Goal: Task Accomplishment & Management: Complete application form

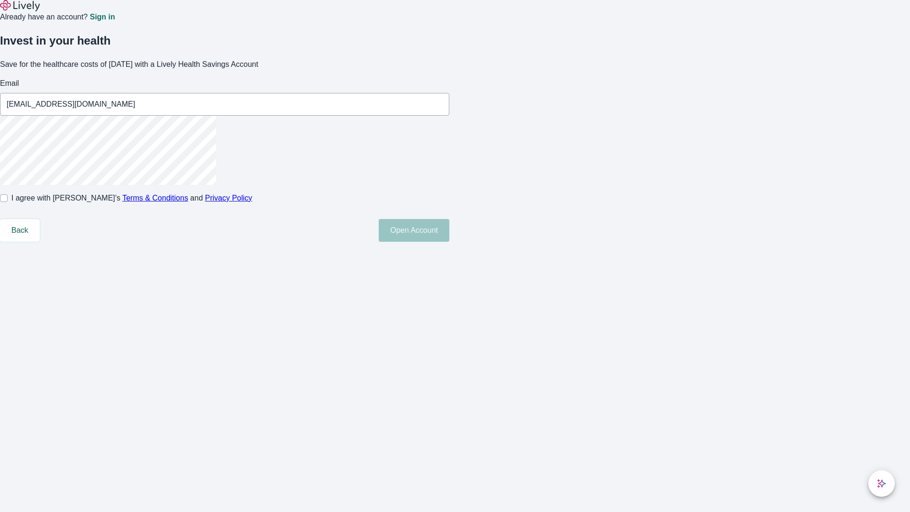
click at [8, 202] on input "I agree with Lively’s Terms & Conditions and Privacy Policy" at bounding box center [4, 198] width 8 height 8
checkbox input "true"
click at [449, 242] on button "Open Account" at bounding box center [414, 230] width 71 height 23
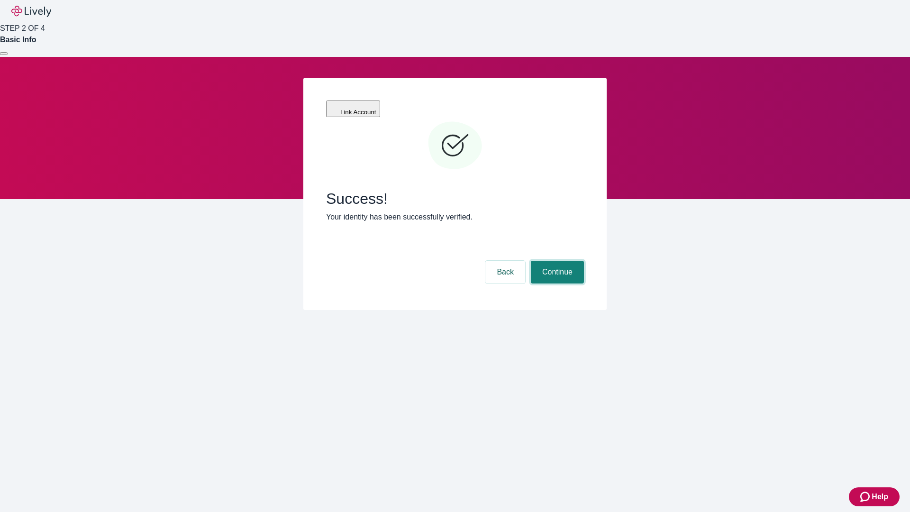
click at [556, 261] on button "Continue" at bounding box center [557, 272] width 53 height 23
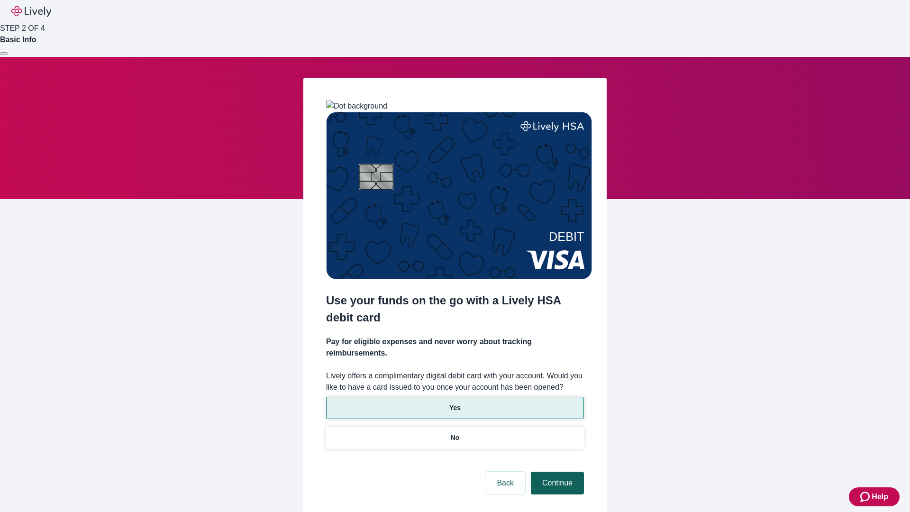
click at [455, 403] on p "Yes" at bounding box center [454, 408] width 11 height 10
click at [556, 472] on button "Continue" at bounding box center [557, 483] width 53 height 23
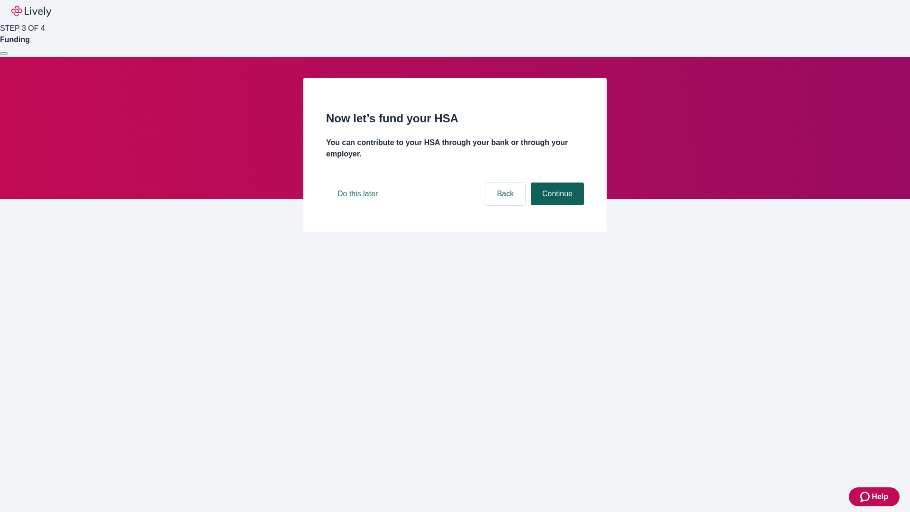
click at [556, 205] on button "Continue" at bounding box center [557, 194] width 53 height 23
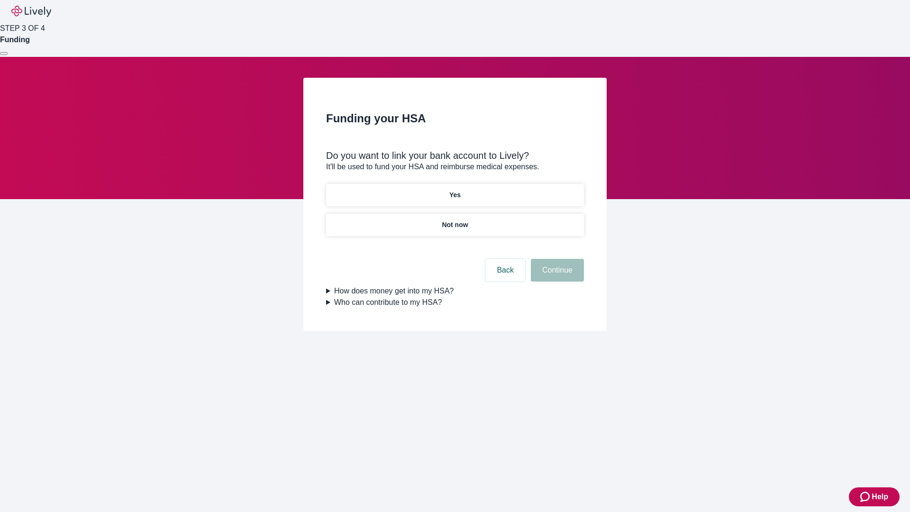
click at [455, 220] on p "Not now" at bounding box center [455, 225] width 26 height 10
click at [556, 276] on button "Continue" at bounding box center [557, 270] width 53 height 23
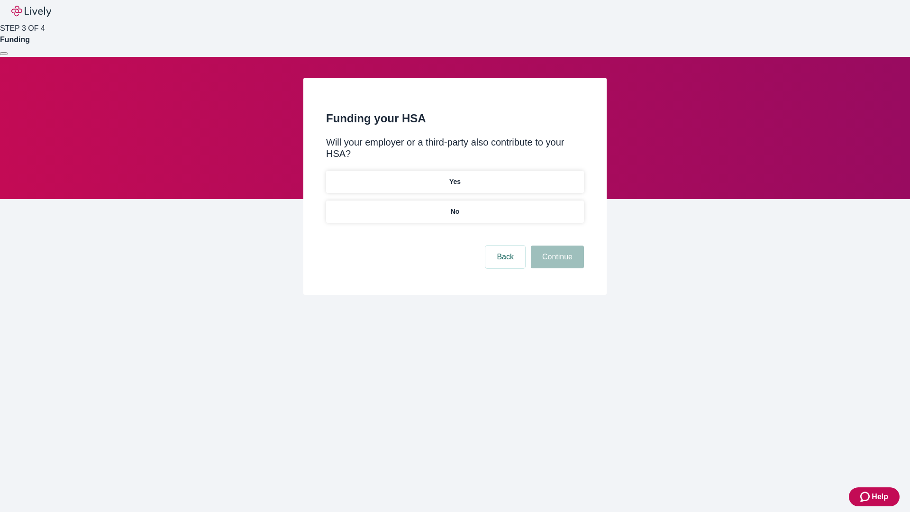
click at [455, 207] on p "No" at bounding box center [455, 212] width 9 height 10
click at [556, 246] on button "Continue" at bounding box center [557, 257] width 53 height 23
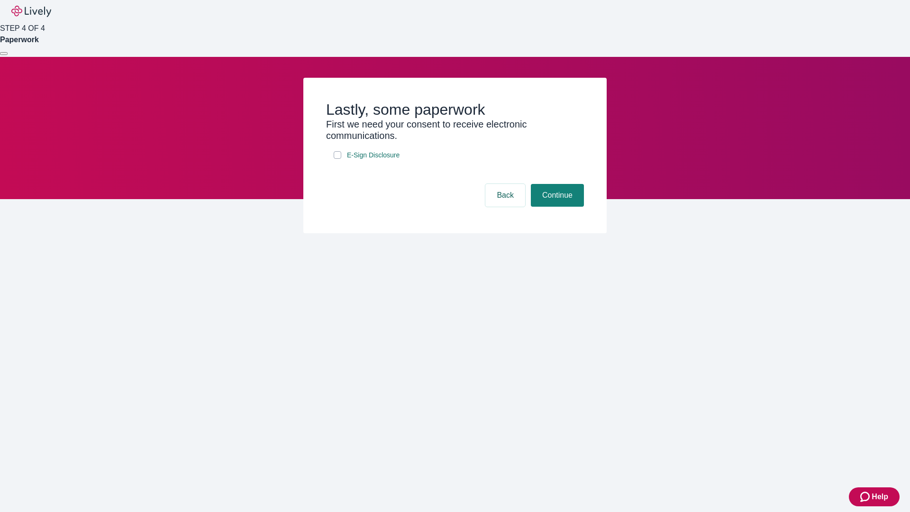
click at [338, 159] on input "E-Sign Disclosure" at bounding box center [338, 155] width 8 height 8
checkbox input "true"
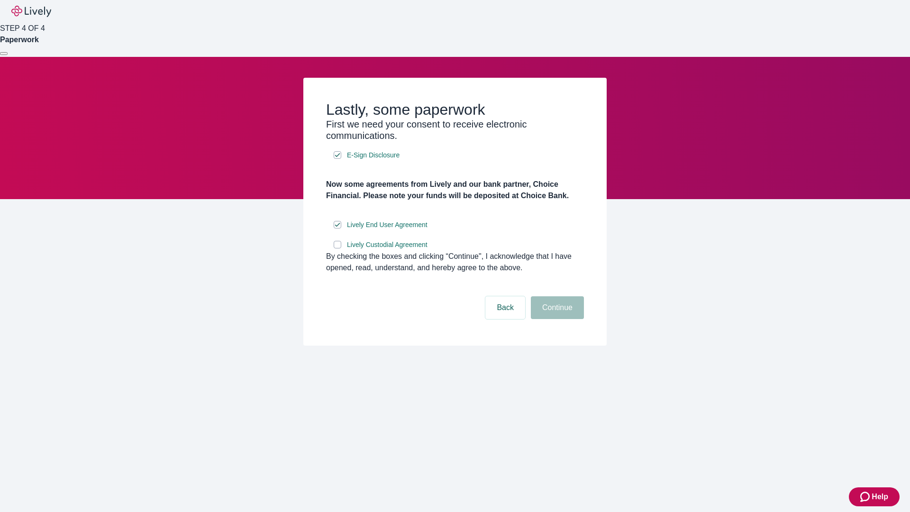
click at [338, 248] on input "Lively Custodial Agreement" at bounding box center [338, 245] width 8 height 8
checkbox input "true"
click at [556, 319] on button "Continue" at bounding box center [557, 307] width 53 height 23
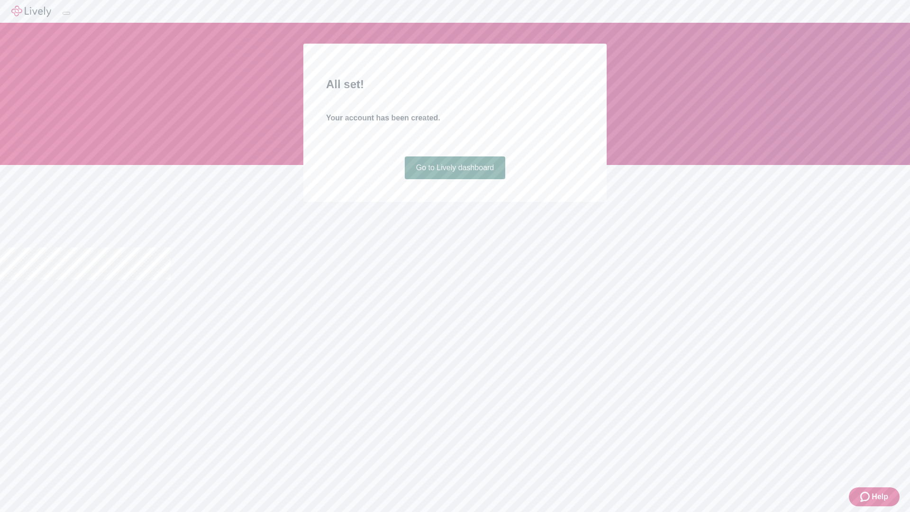
click at [455, 179] on link "Go to Lively dashboard" at bounding box center [455, 167] width 101 height 23
